Goal: Information Seeking & Learning: Find specific fact

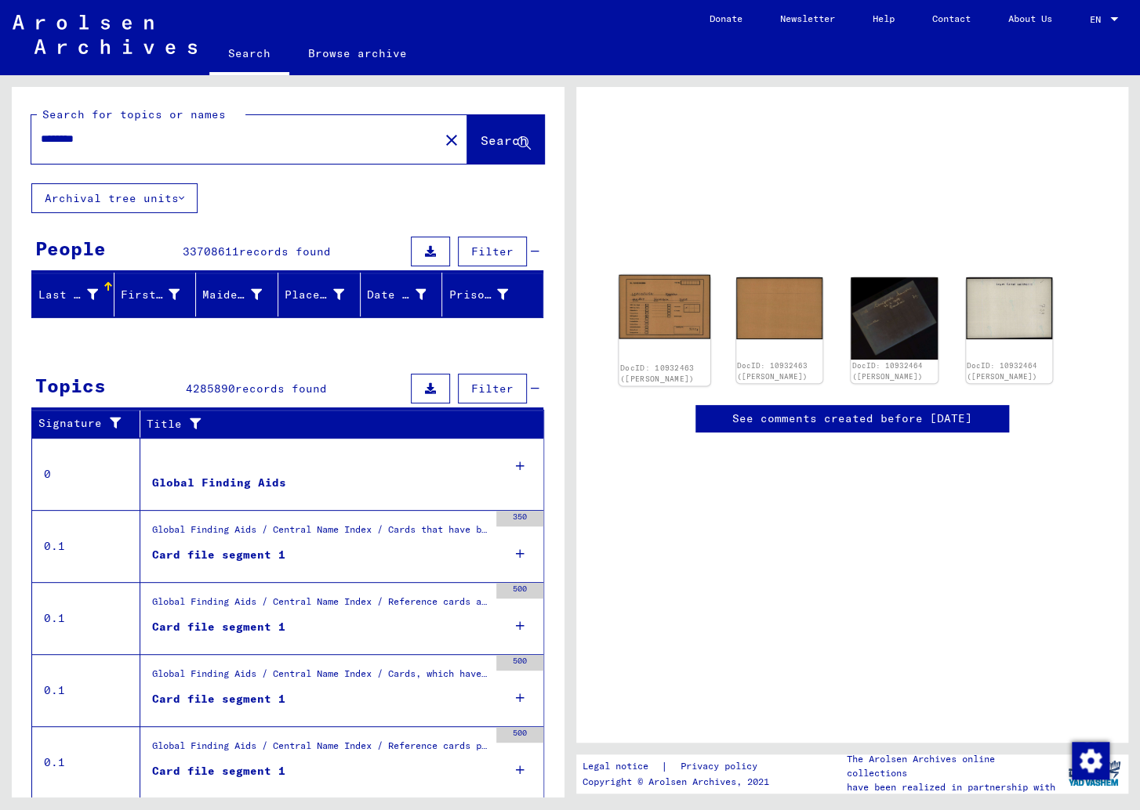
click at [660, 321] on img at bounding box center [663, 306] width 91 height 64
click at [669, 286] on img at bounding box center [663, 306] width 91 height 64
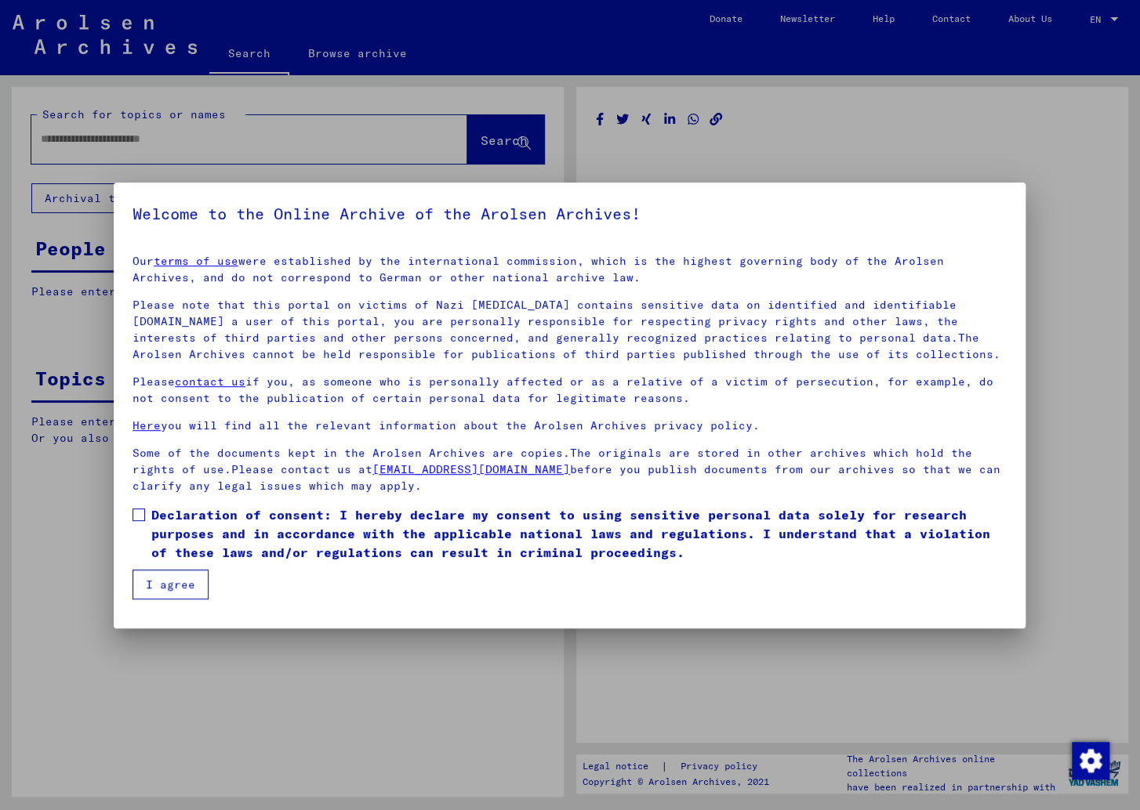
click at [669, 286] on yv-its-agree-protection-component "Welcome to the Online Archive of the Arolsen Archives! Our terms of use were es…" at bounding box center [569, 400] width 874 height 398
type input "********"
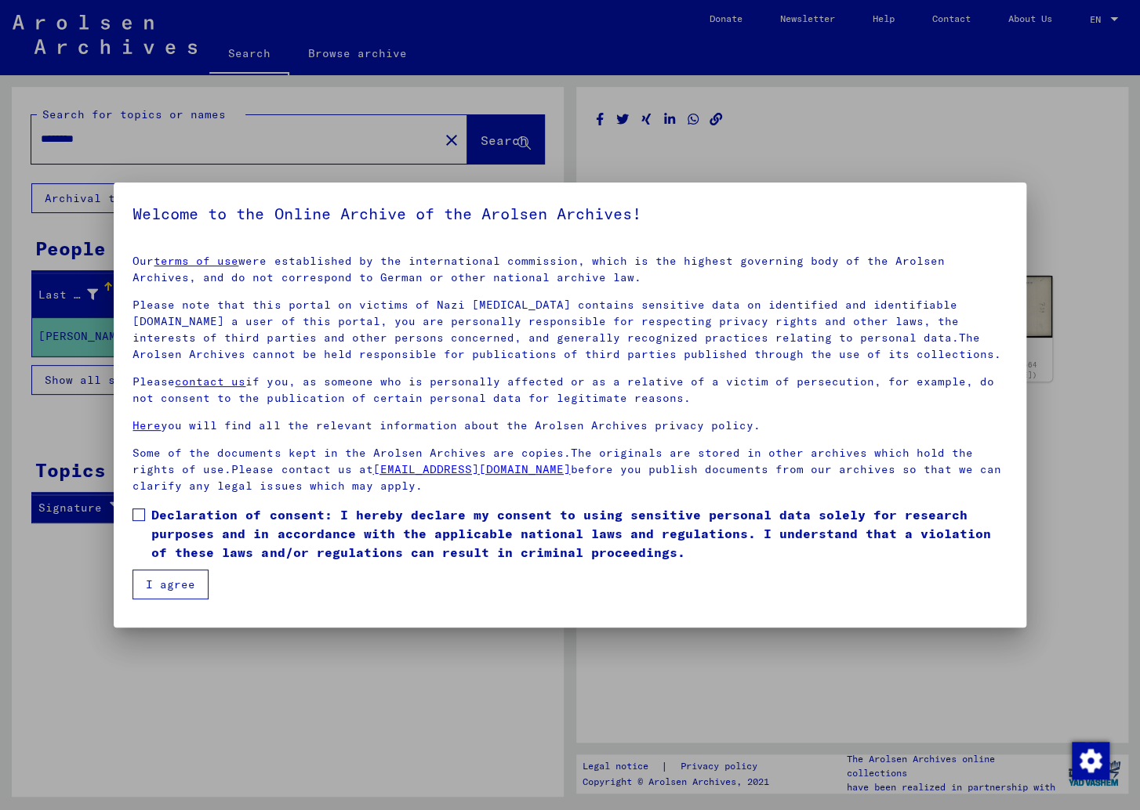
click at [154, 516] on span "Declaration of consent: I hereby declare my consent to using sensitive personal…" at bounding box center [578, 534] width 855 height 56
click at [169, 583] on button "I agree" at bounding box center [170, 585] width 76 height 30
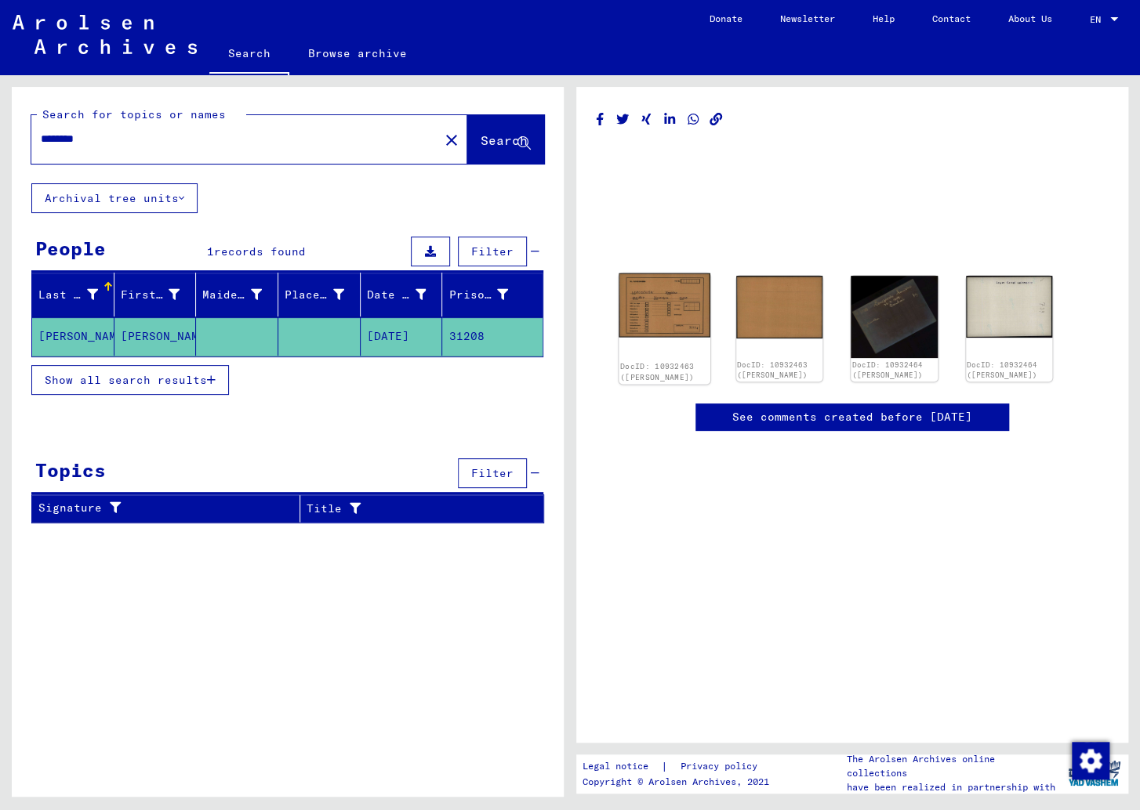
click at [653, 314] on img at bounding box center [663, 306] width 91 height 64
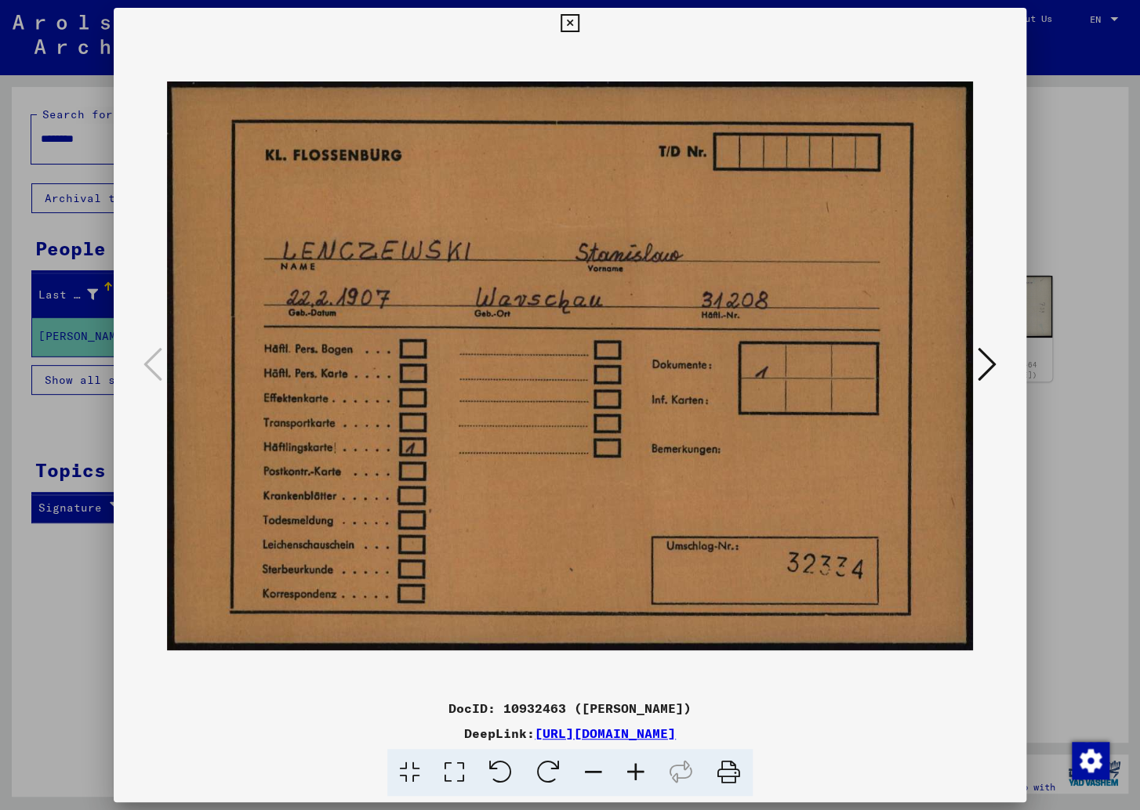
click at [991, 364] on icon at bounding box center [986, 365] width 19 height 38
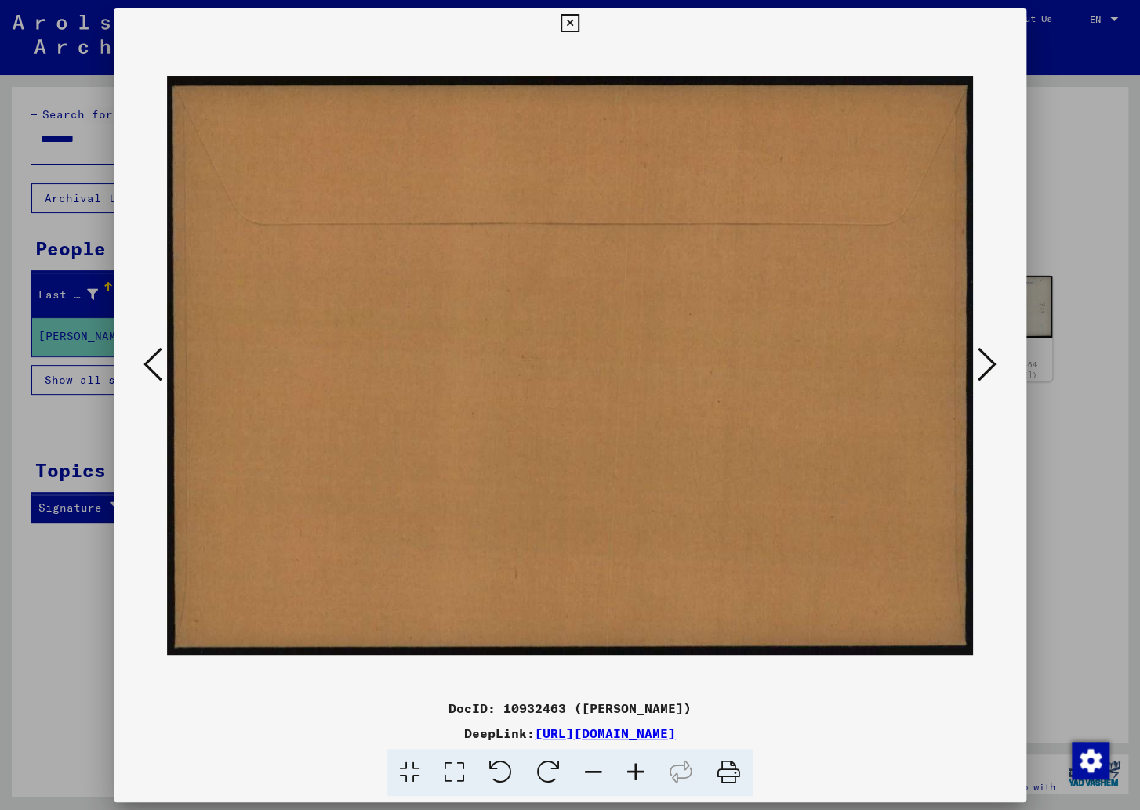
click at [991, 364] on icon at bounding box center [986, 365] width 19 height 38
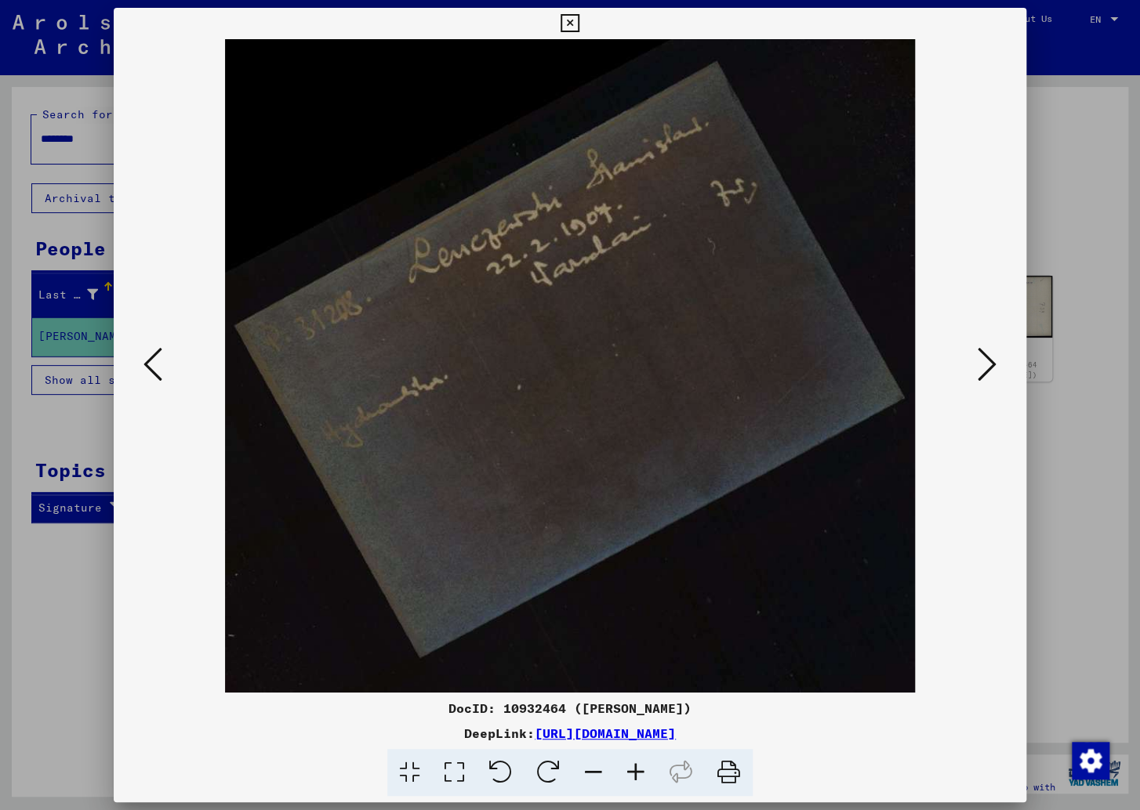
click at [991, 364] on icon at bounding box center [986, 365] width 19 height 38
